Goal: Transaction & Acquisition: Book appointment/travel/reservation

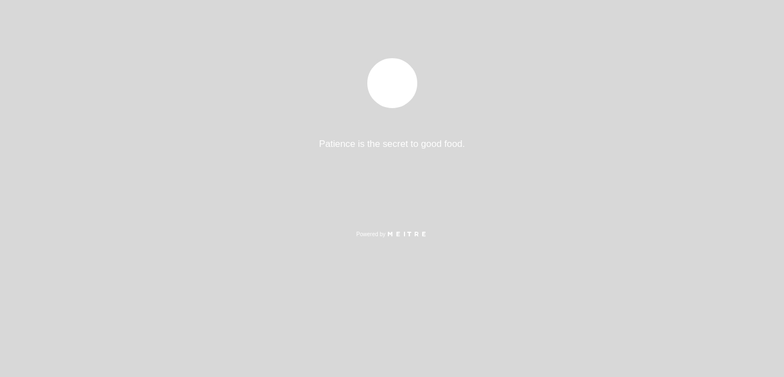
select select "es"
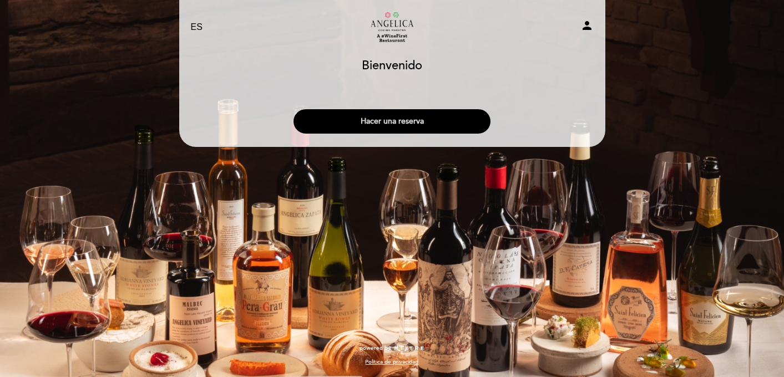
click at [418, 125] on button "Hacer una reserva" at bounding box center [392, 121] width 197 height 24
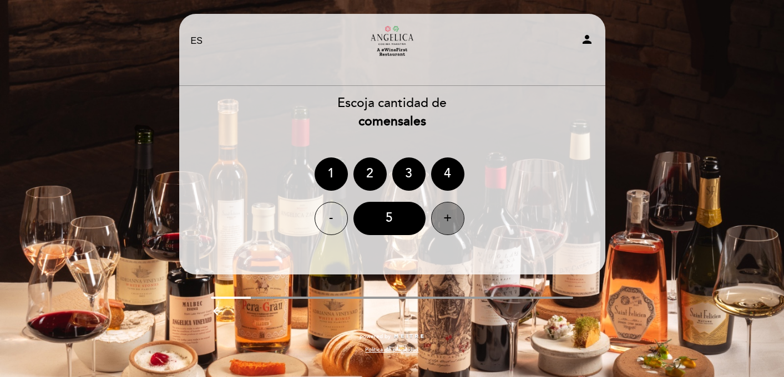
click at [445, 227] on div "+" at bounding box center [447, 218] width 33 height 33
click at [395, 219] on div "6" at bounding box center [389, 218] width 72 height 33
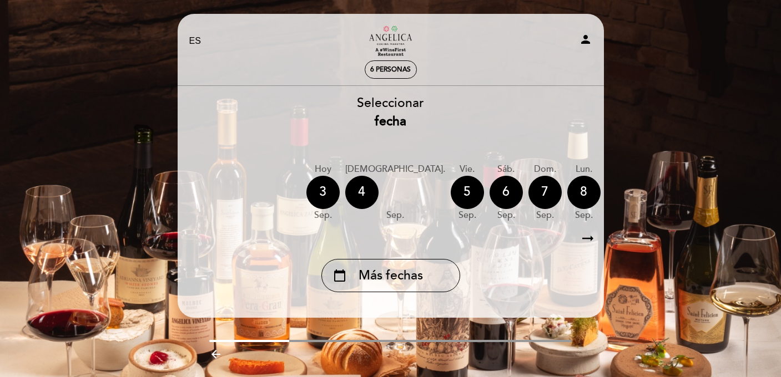
click at [589, 239] on icon "arrow_right_alt" at bounding box center [587, 239] width 17 height 24
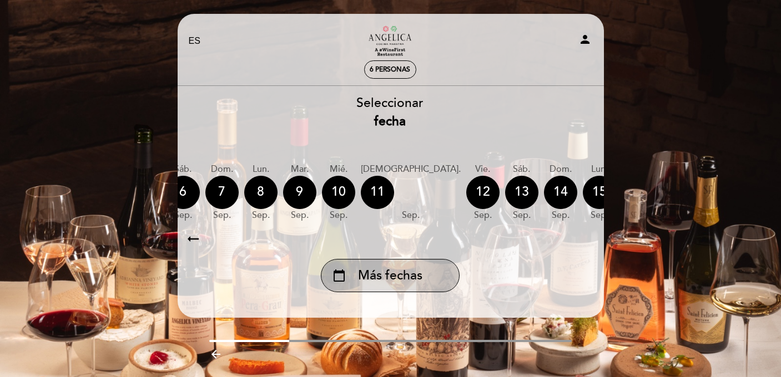
scroll to position [0, 324]
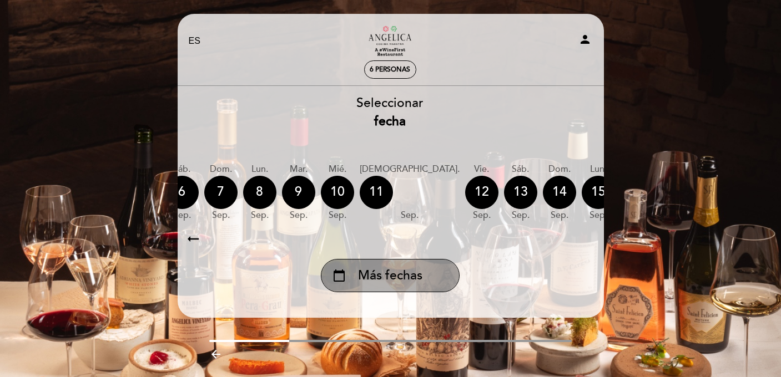
click at [400, 284] on span "Más fechas" at bounding box center [390, 276] width 64 height 18
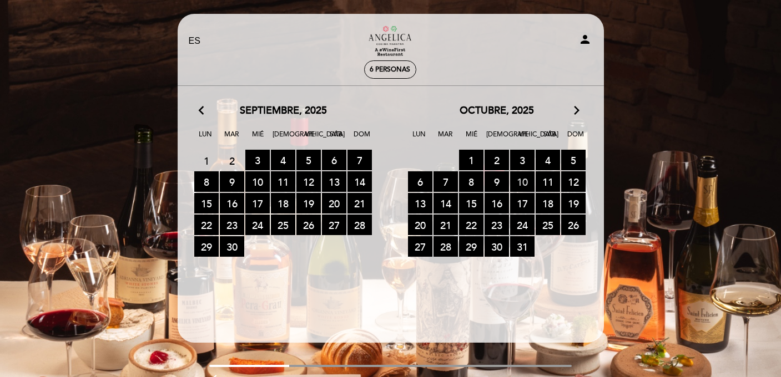
click at [523, 183] on span "10 RESERVAS DISPONIBLES" at bounding box center [522, 181] width 24 height 21
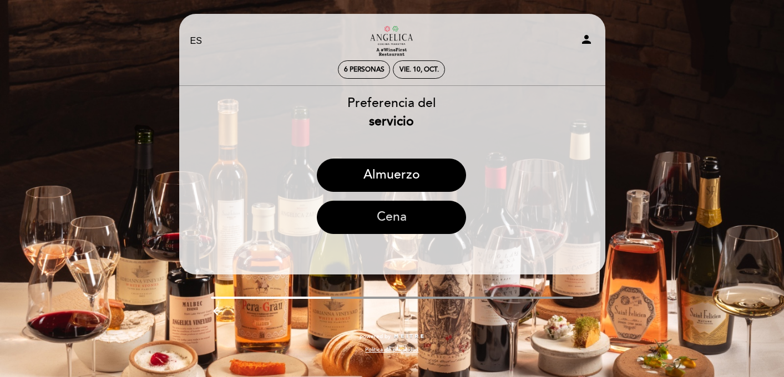
click at [391, 219] on button "Cena" at bounding box center [391, 217] width 149 height 33
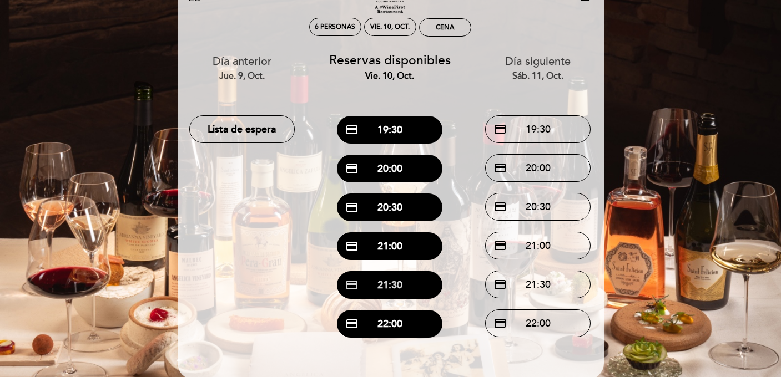
scroll to position [43, 0]
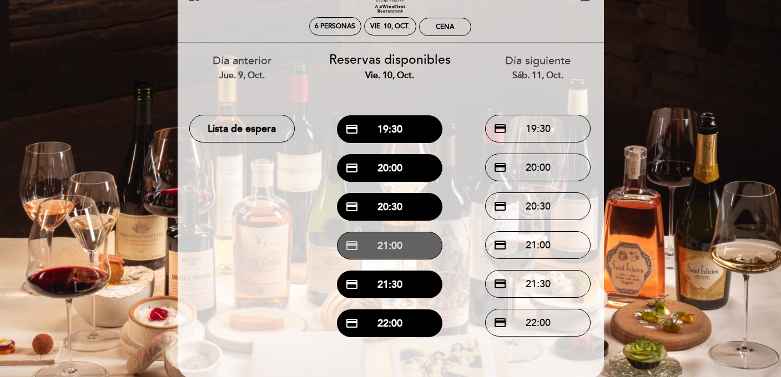
click at [400, 244] on button "credit_card 21:00" at bounding box center [389, 246] width 105 height 28
